Goal: Transaction & Acquisition: Purchase product/service

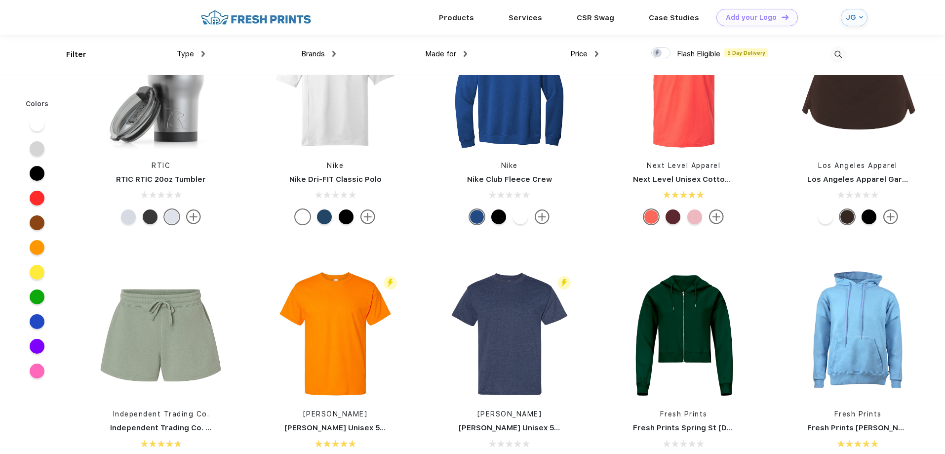
scroll to position [5249, 0]
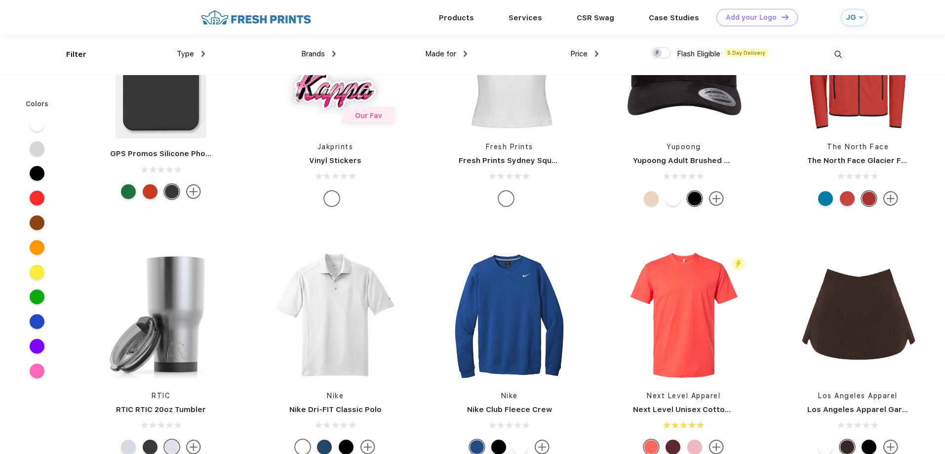
click at [196, 54] on div "Type" at bounding box center [191, 53] width 28 height 11
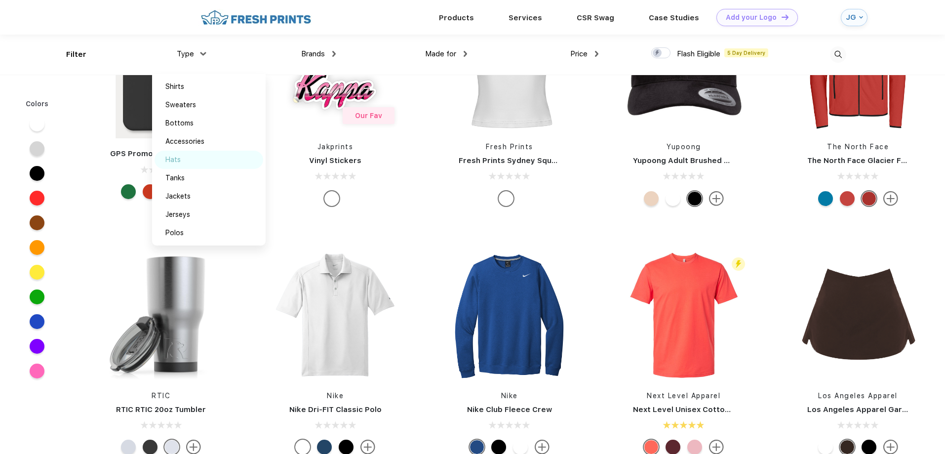
click at [169, 160] on div "Hats" at bounding box center [172, 160] width 15 height 10
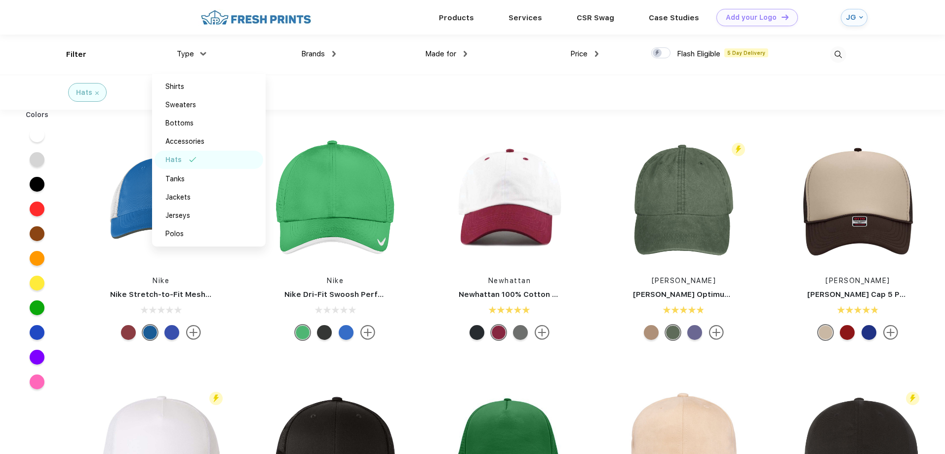
click at [63, 382] on div "Colors" at bounding box center [37, 252] width 74 height 284
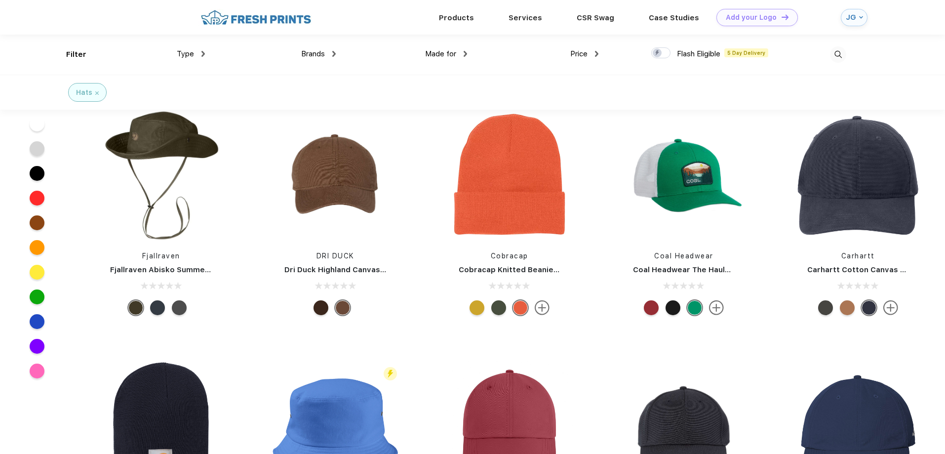
scroll to position [1152, 0]
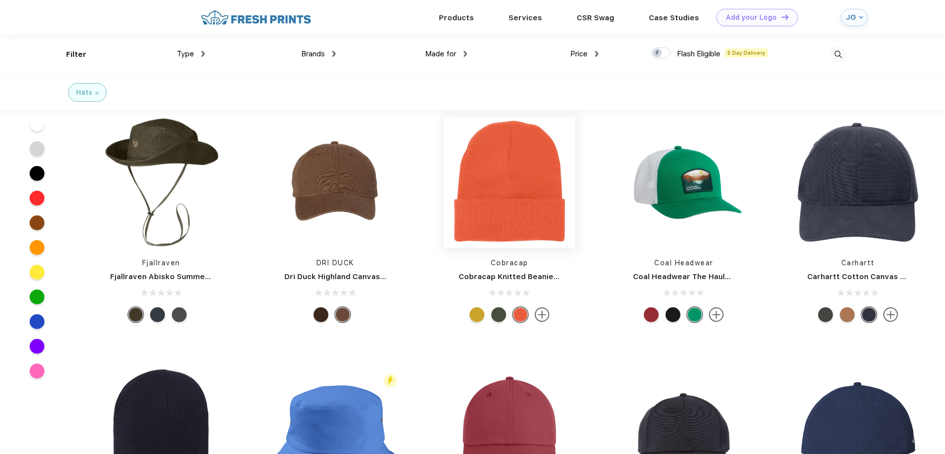
click at [516, 237] on img at bounding box center [509, 182] width 131 height 131
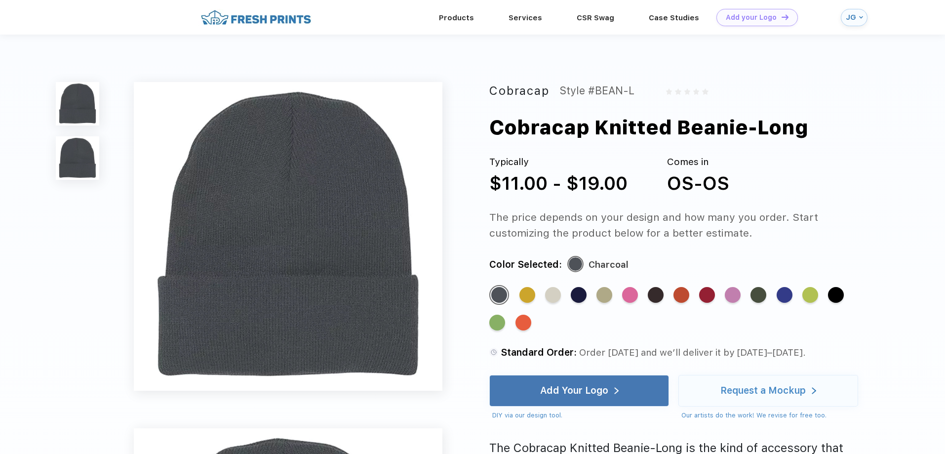
click at [794, 294] on div "Standard Color Standard Color Standard Color Standard Color Standard Color Stan…" at bounding box center [672, 312] width 366 height 55
click at [792, 294] on div "Standard Color" at bounding box center [785, 295] width 16 height 16
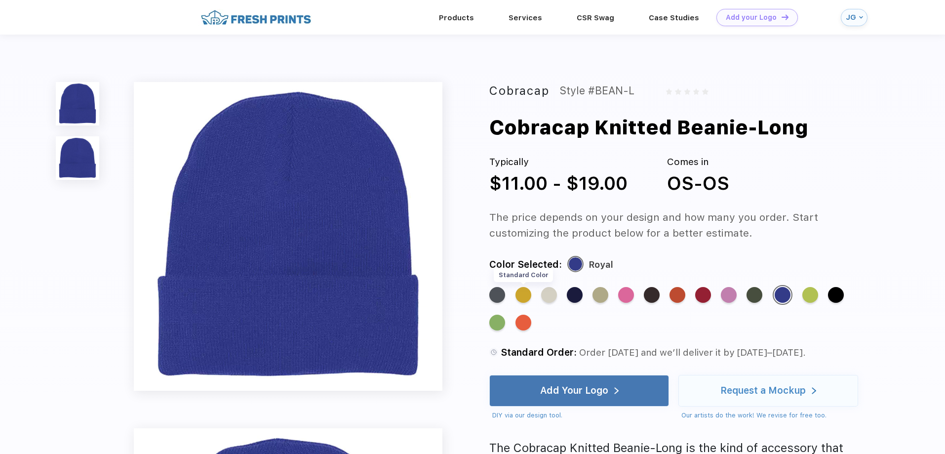
click at [527, 295] on div "Standard Color" at bounding box center [523, 295] width 16 height 16
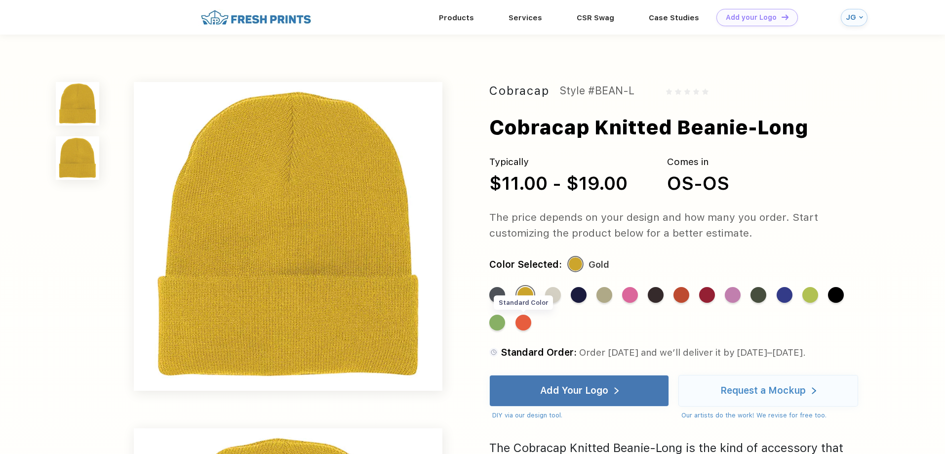
click at [523, 320] on div "Standard Color" at bounding box center [523, 323] width 16 height 16
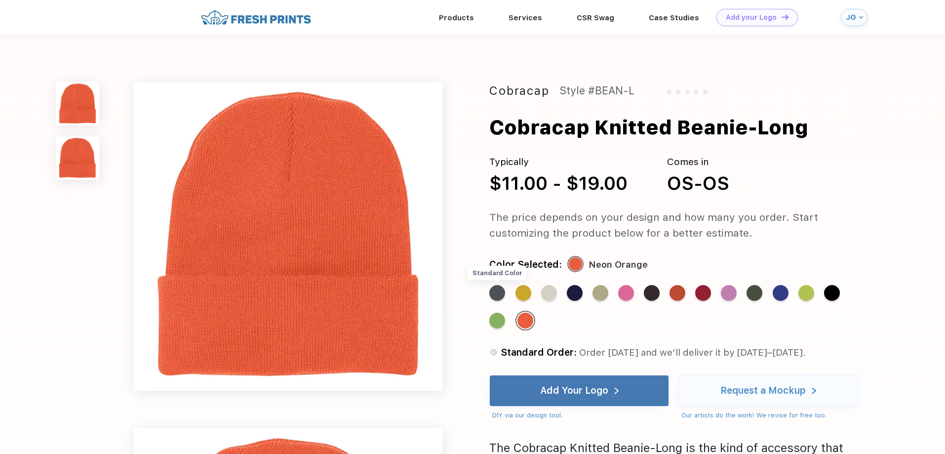
click at [493, 293] on div "Standard Color" at bounding box center [497, 293] width 16 height 16
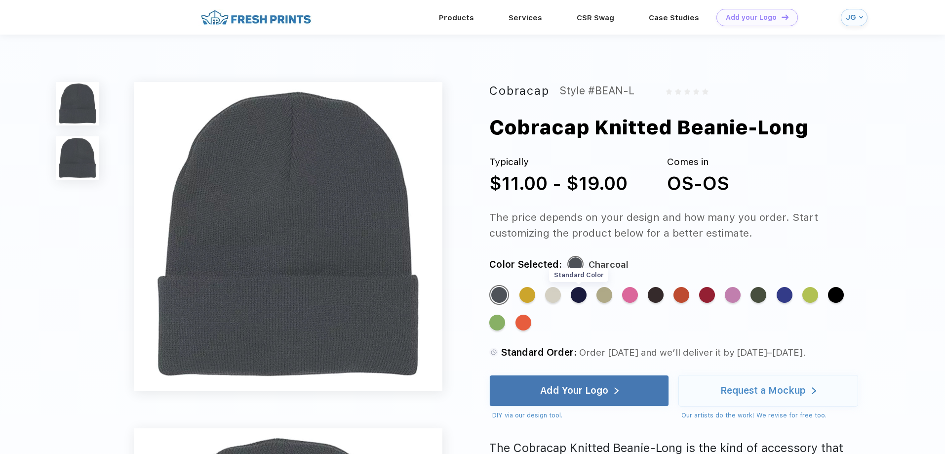
click at [575, 295] on div "Standard Color" at bounding box center [579, 295] width 16 height 16
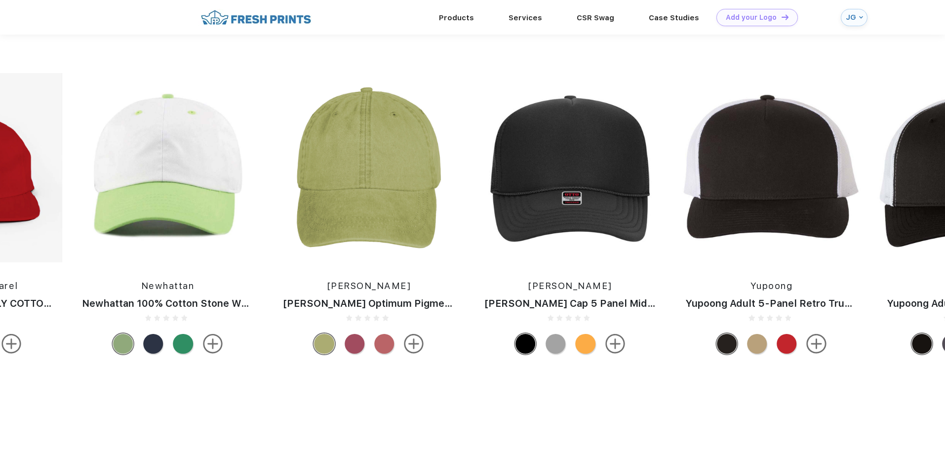
scroll to position [1037, 0]
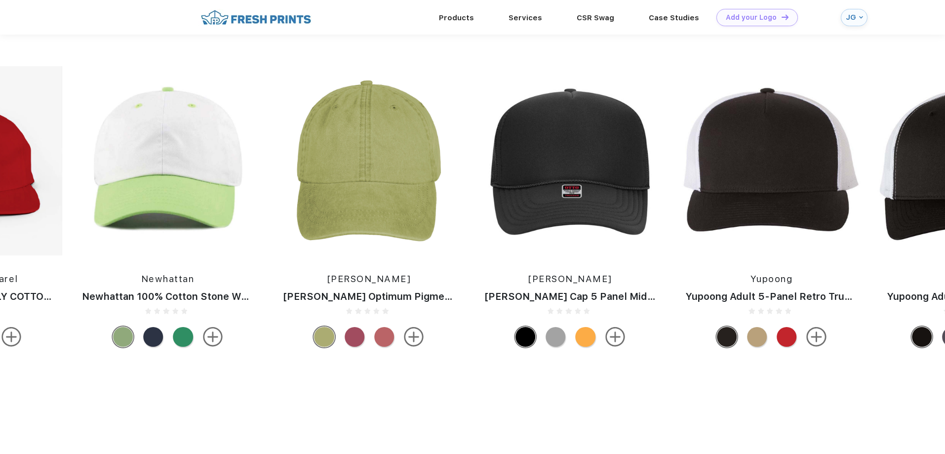
scroll to position [373, 0]
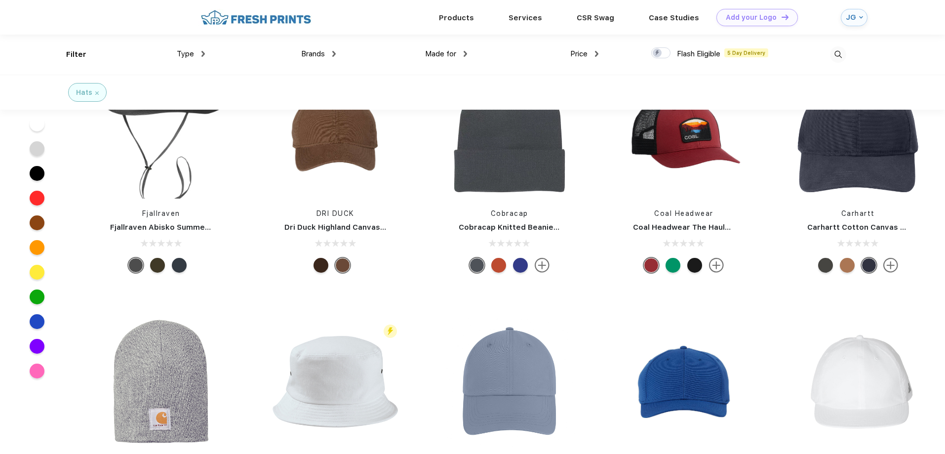
scroll to position [1179, 0]
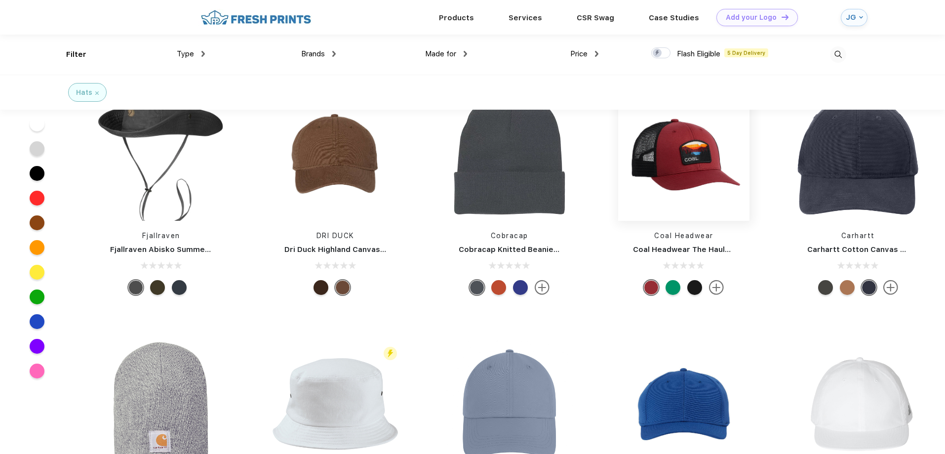
click at [641, 166] on img at bounding box center [683, 154] width 131 height 131
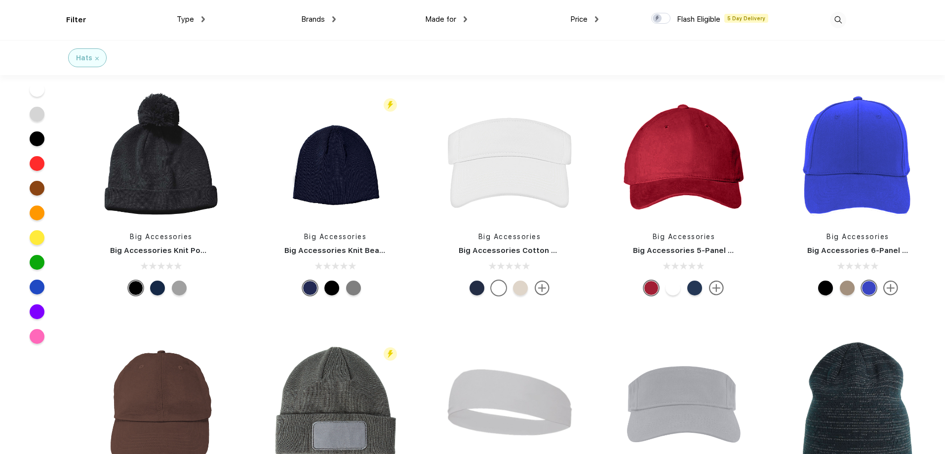
scroll to position [5557, 0]
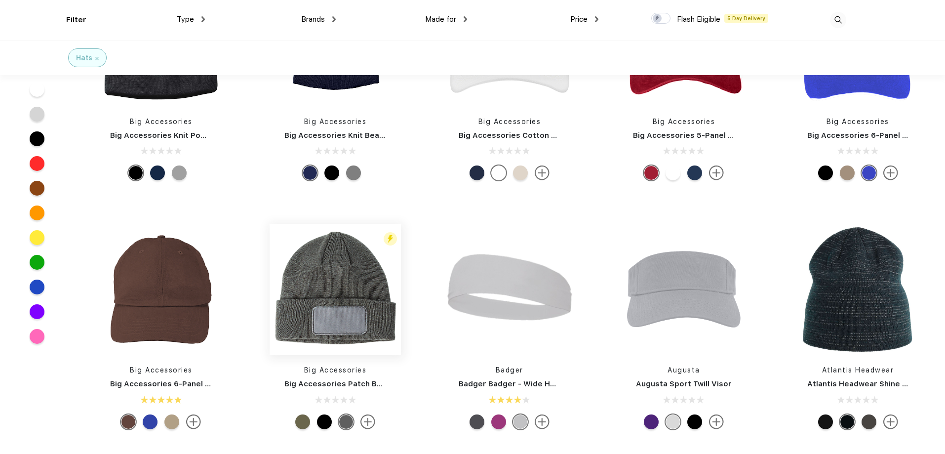
click at [308, 320] on img at bounding box center [335, 289] width 131 height 131
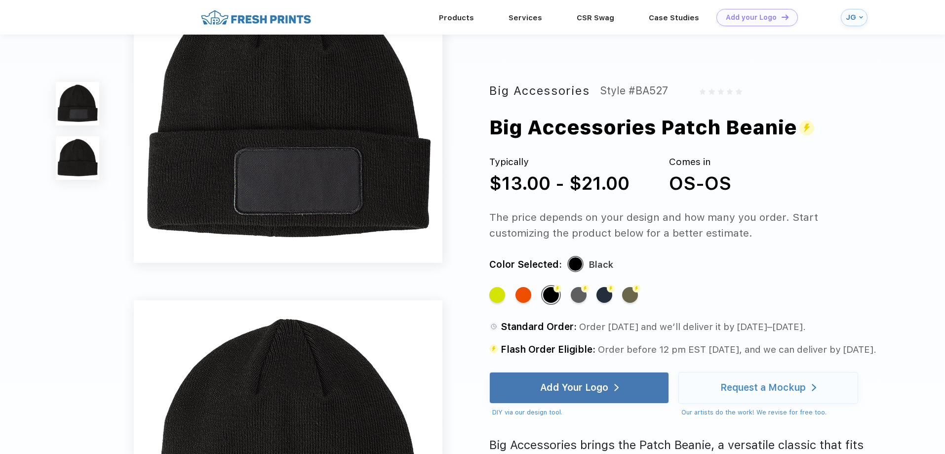
scroll to position [115, 0]
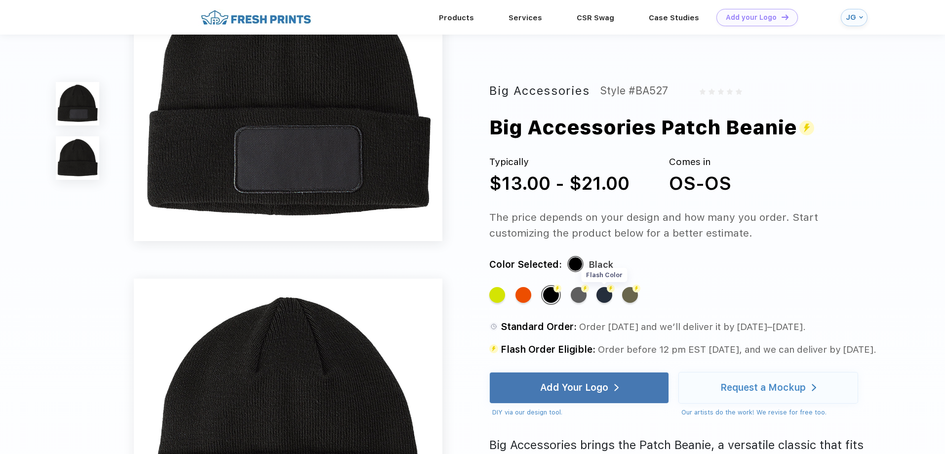
click at [603, 295] on div "Flash Color" at bounding box center [604, 295] width 16 height 16
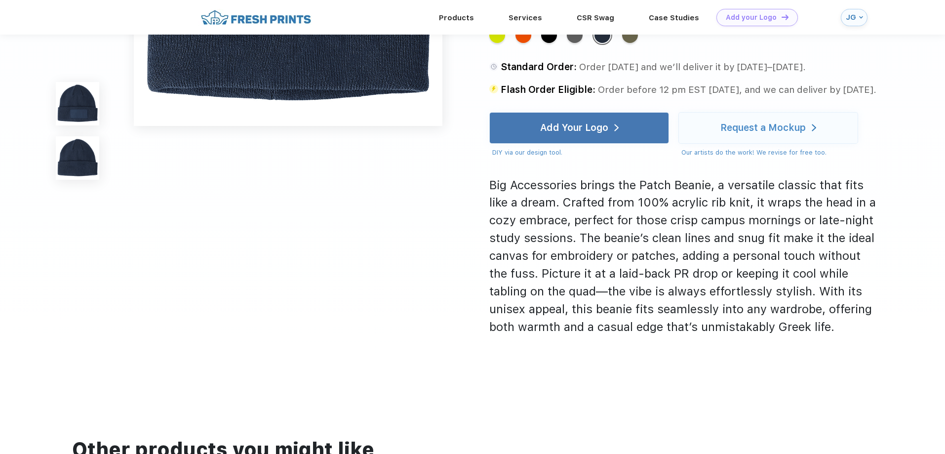
scroll to position [461, 0]
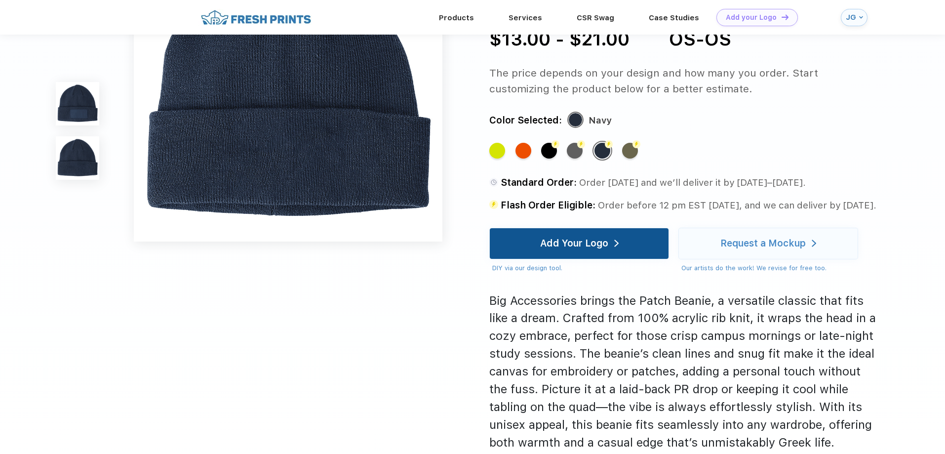
click at [592, 240] on div "Add Your Logo" at bounding box center [574, 243] width 68 height 10
